Goal: Task Accomplishment & Management: Use online tool/utility

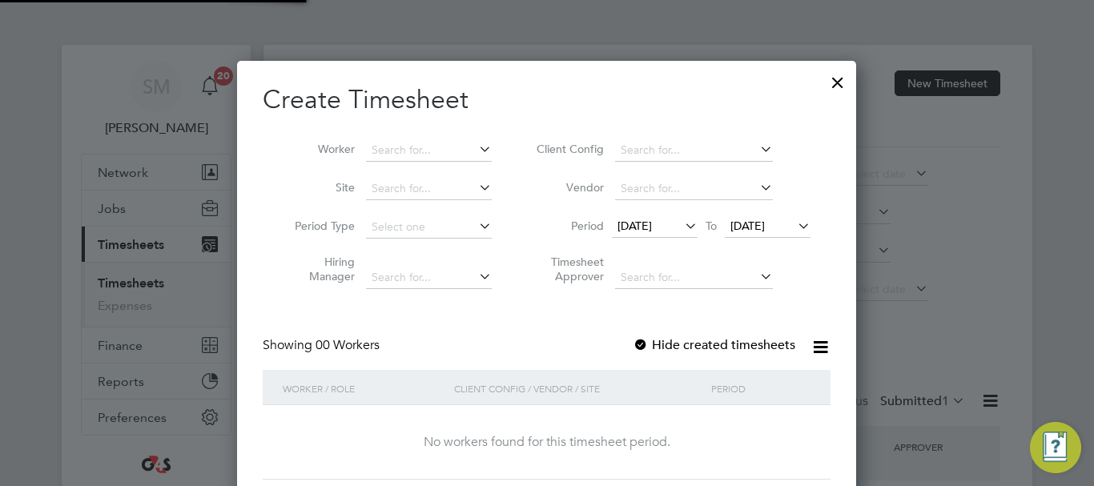
scroll to position [452, 620]
click at [682, 220] on icon at bounding box center [682, 226] width 0 height 22
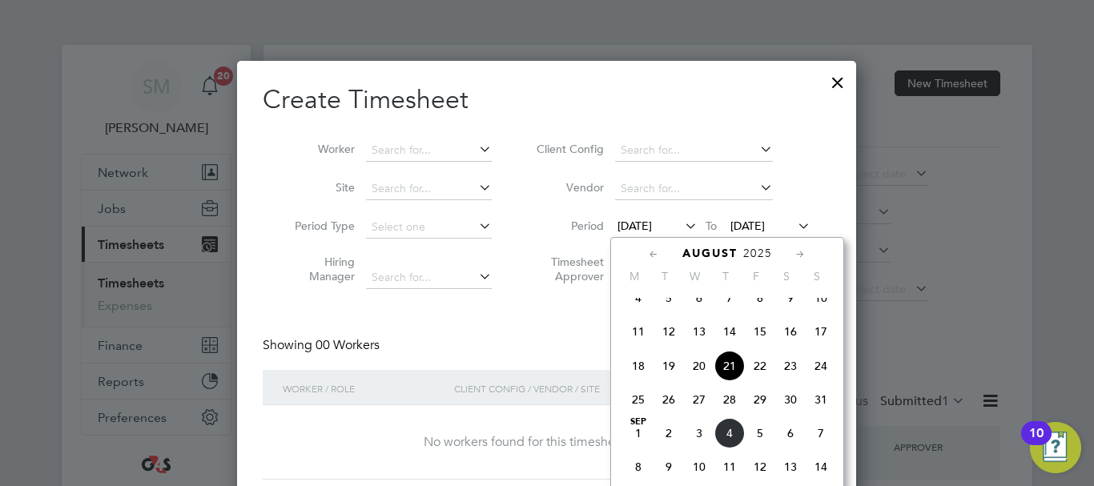
click at [631, 445] on span "[DATE]" at bounding box center [638, 433] width 30 height 30
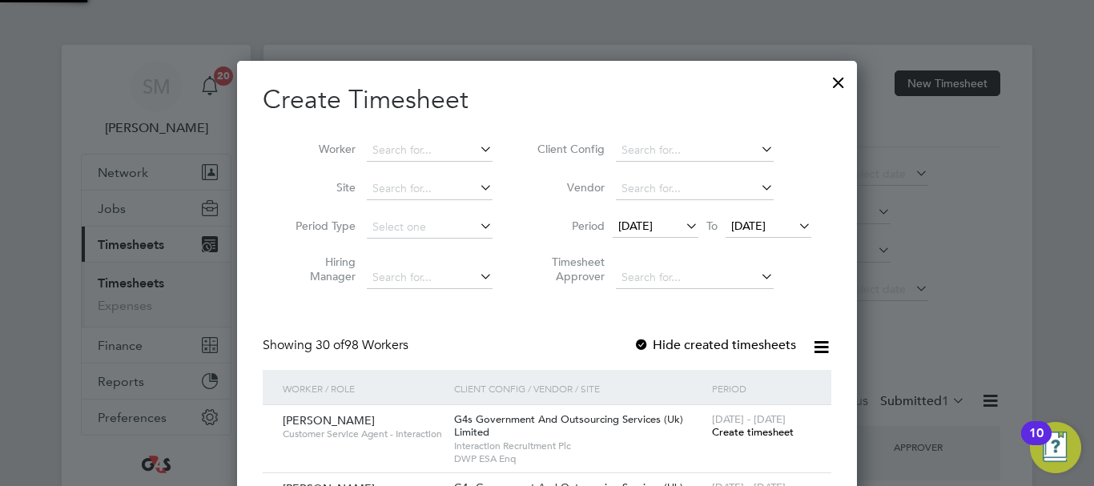
scroll to position [2490, 621]
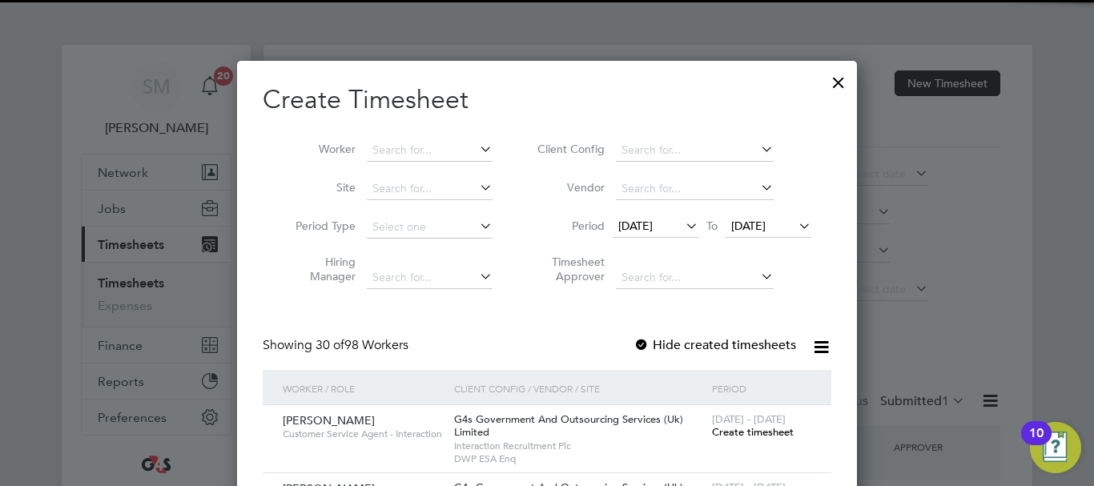
click at [795, 222] on icon at bounding box center [795, 226] width 0 height 22
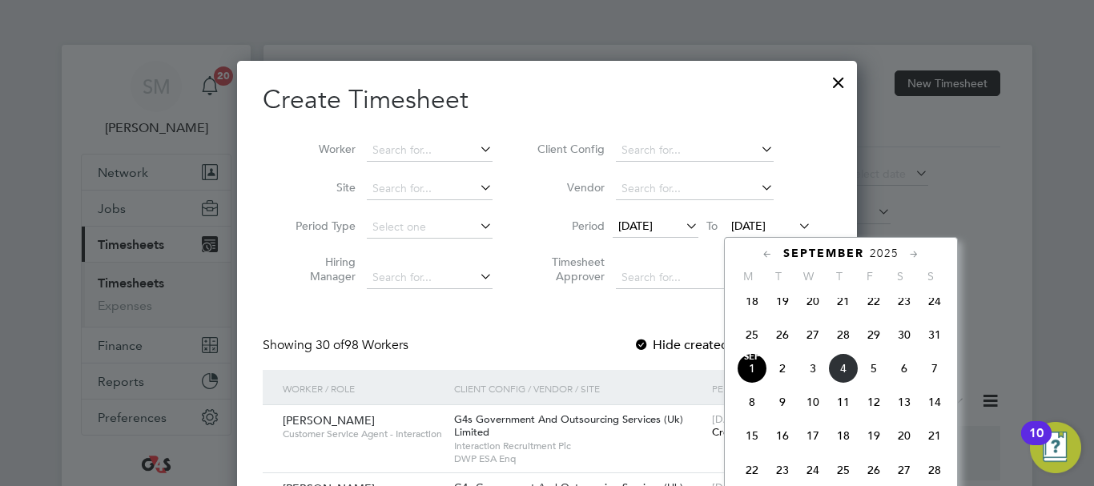
click at [940, 380] on span "7" at bounding box center [934, 368] width 30 height 30
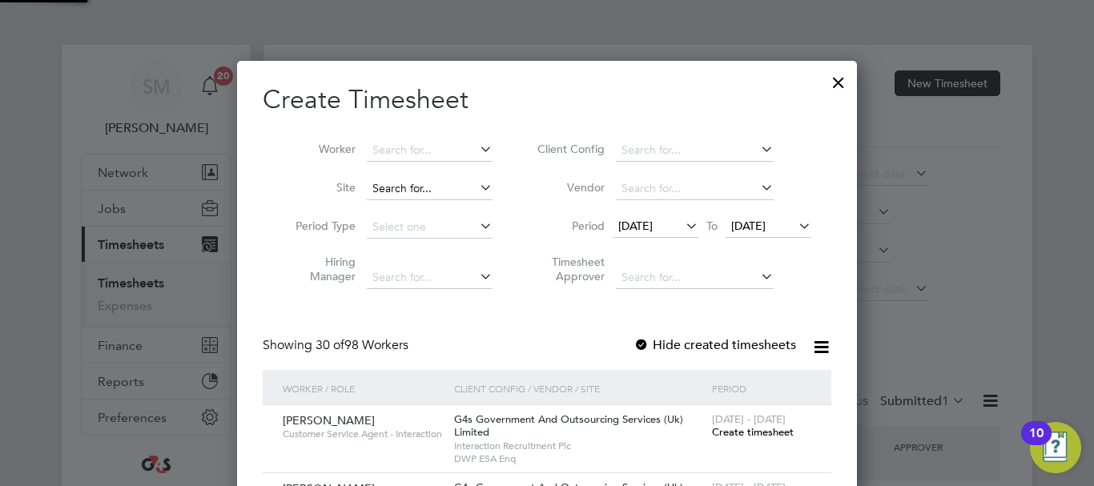
scroll to position [2490, 621]
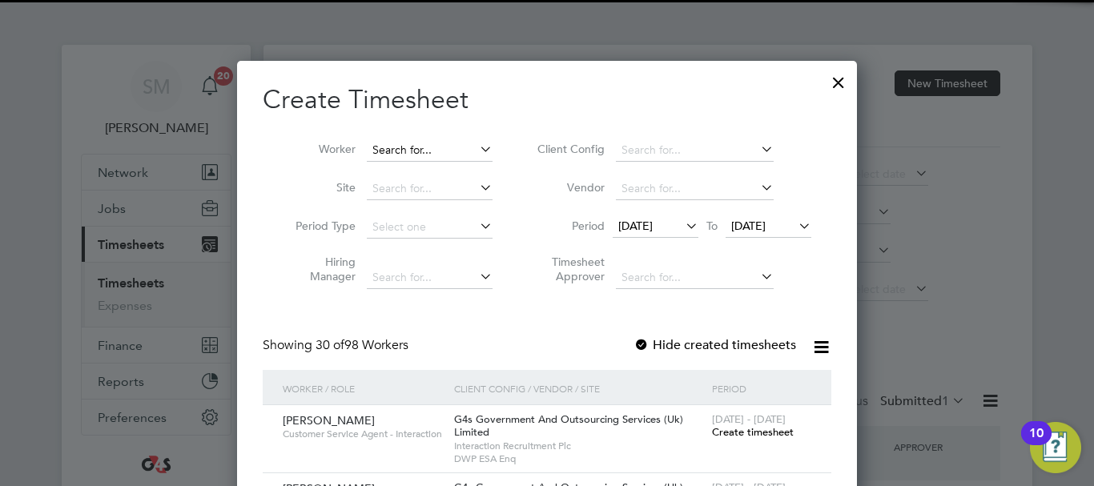
click at [416, 150] on input at bounding box center [430, 150] width 126 height 22
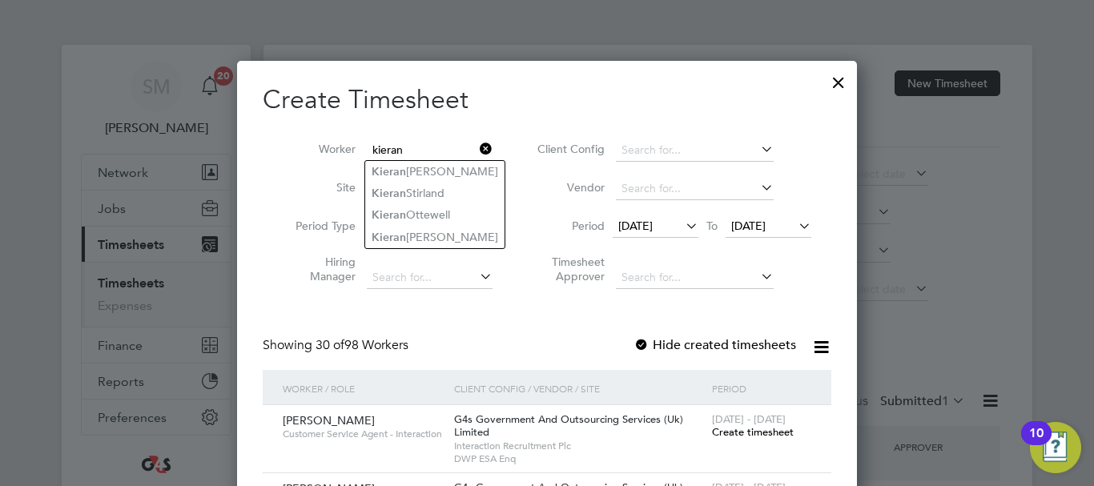
type input "kieran"
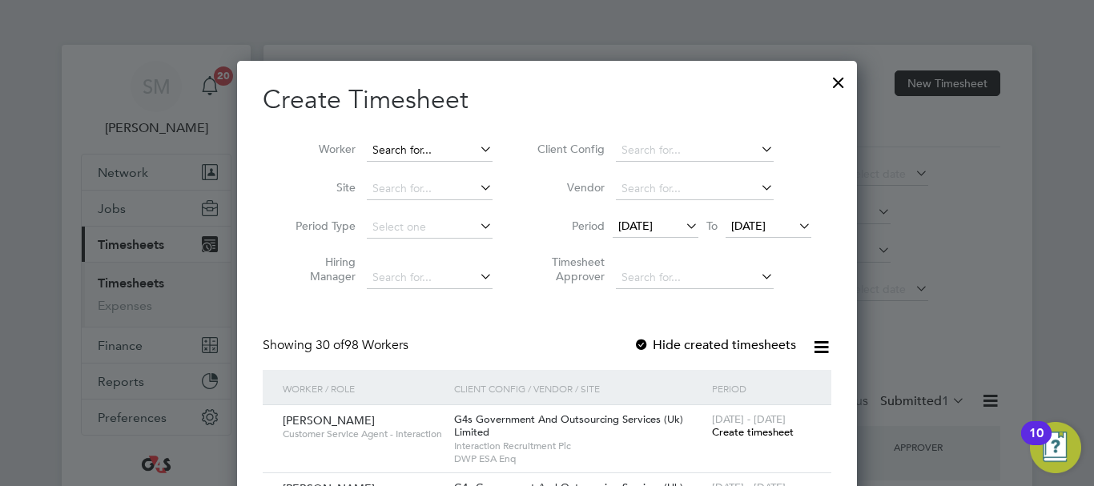
click at [425, 151] on input at bounding box center [430, 150] width 126 height 22
type input "sarwa"
click at [1038, 175] on div at bounding box center [547, 243] width 1094 height 486
click at [846, 77] on div at bounding box center [838, 78] width 29 height 29
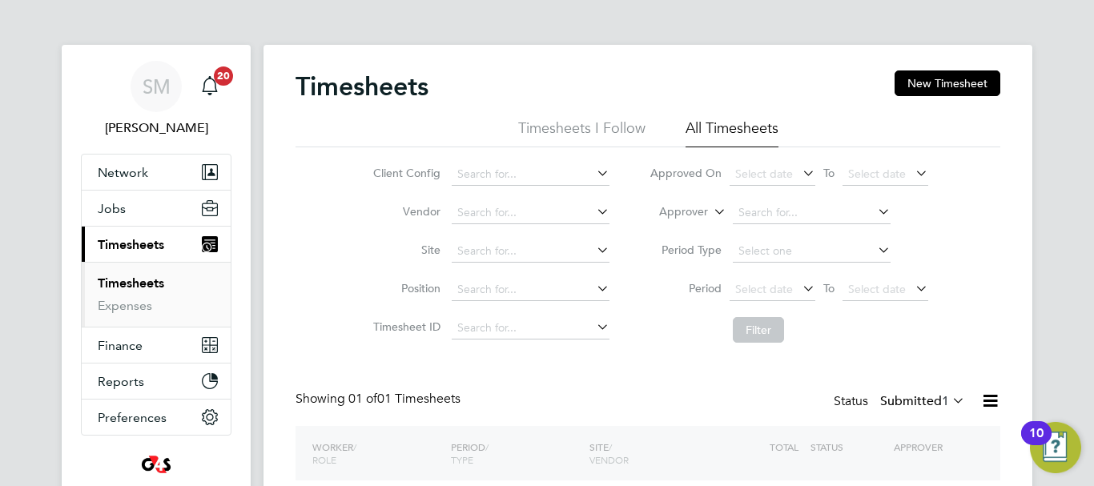
scroll to position [0, 0]
